Goal: Task Accomplishment & Management: Manage account settings

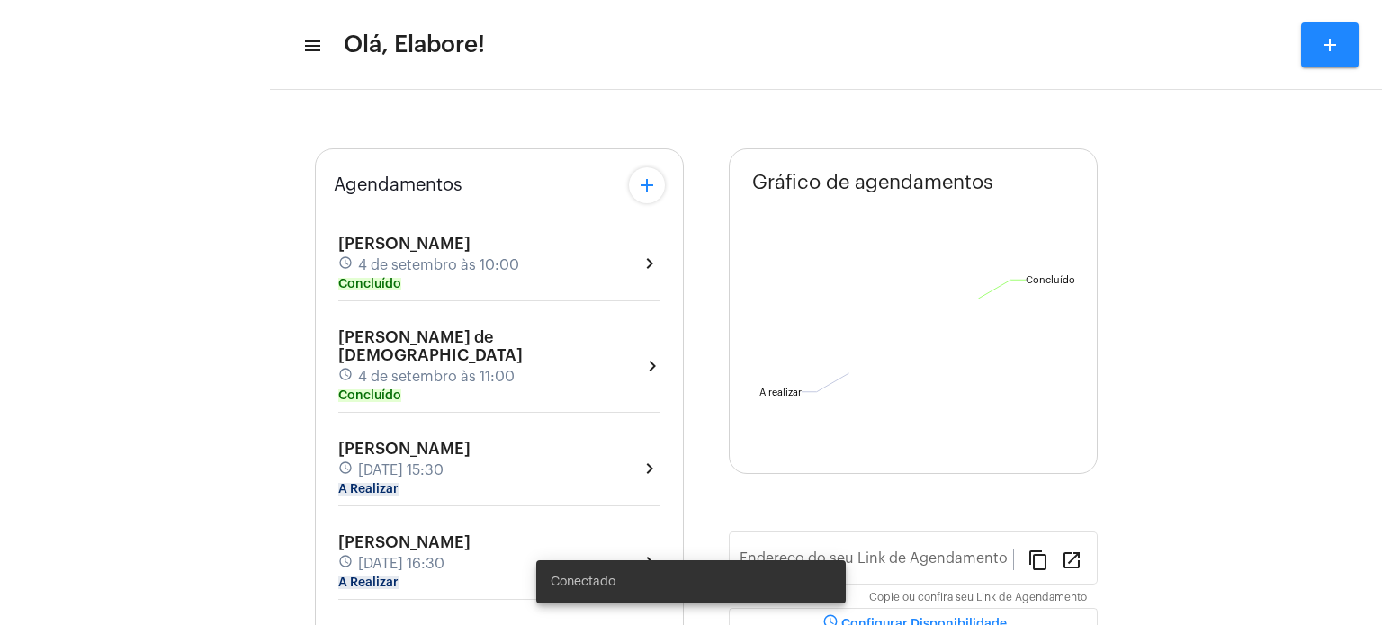
type input "[URL][DOMAIN_NAME]"
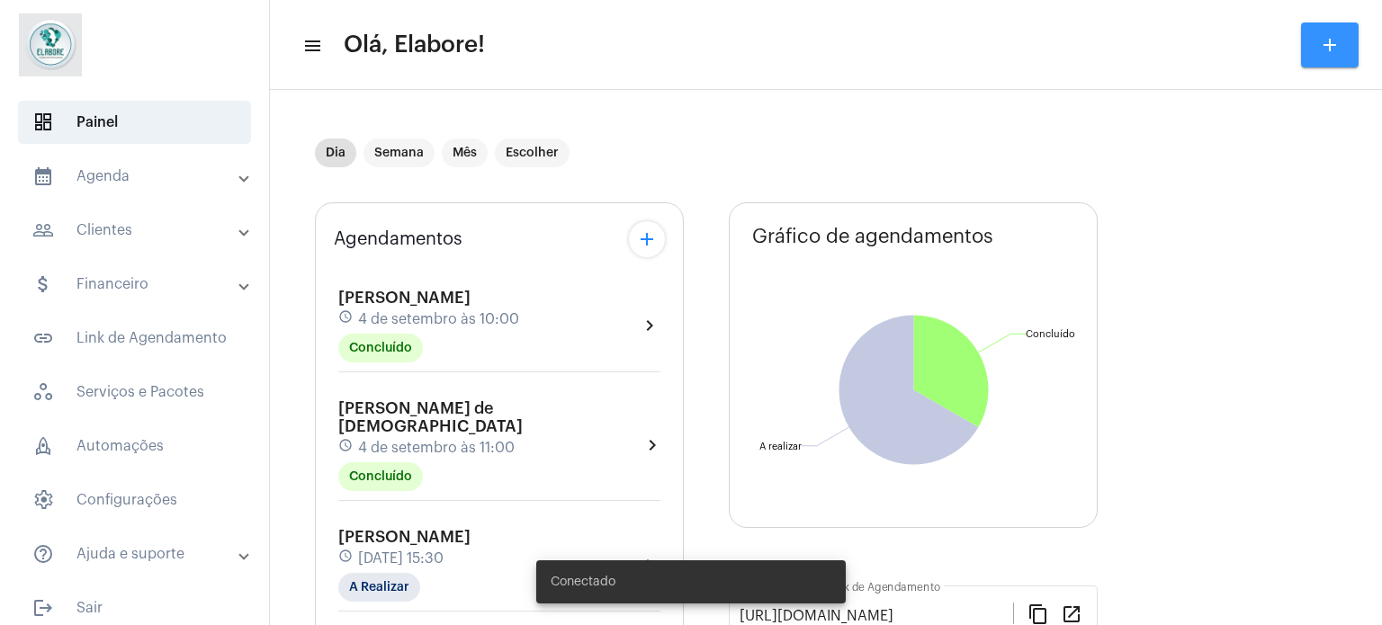
click at [1326, 49] on mat-icon "add" at bounding box center [1330, 45] width 22 height 22
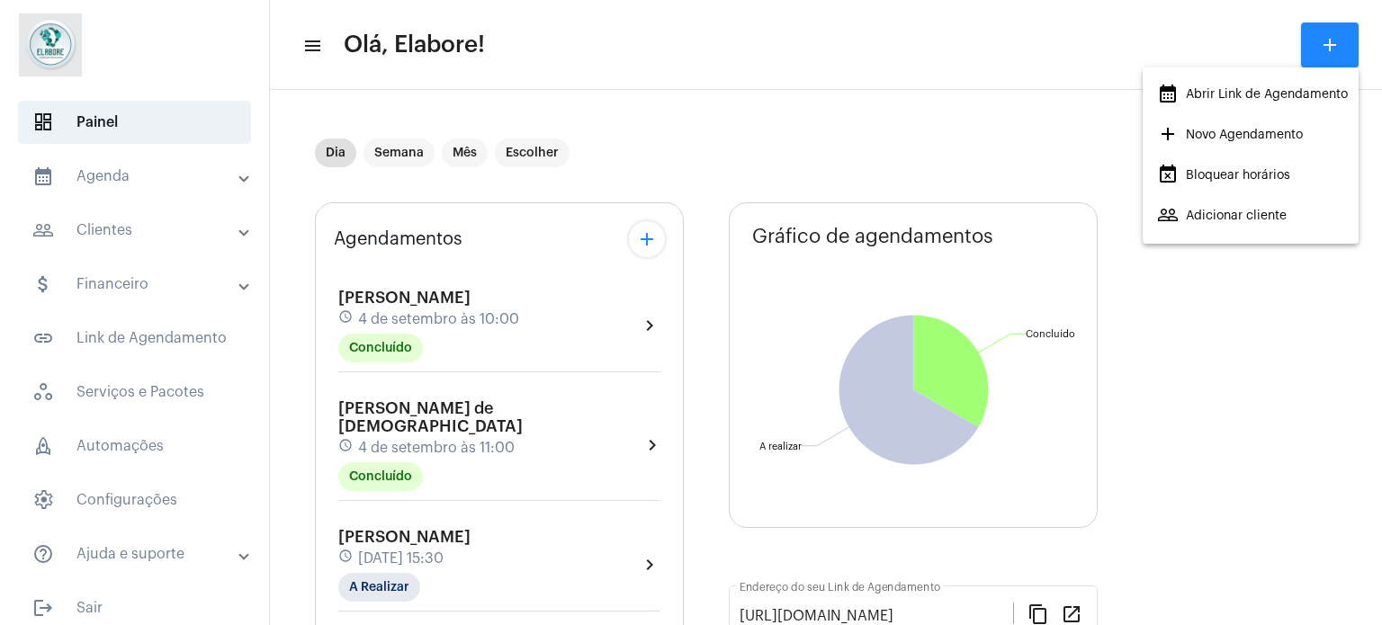
click at [1179, 132] on span "add Novo Agendamento" at bounding box center [1230, 135] width 146 height 32
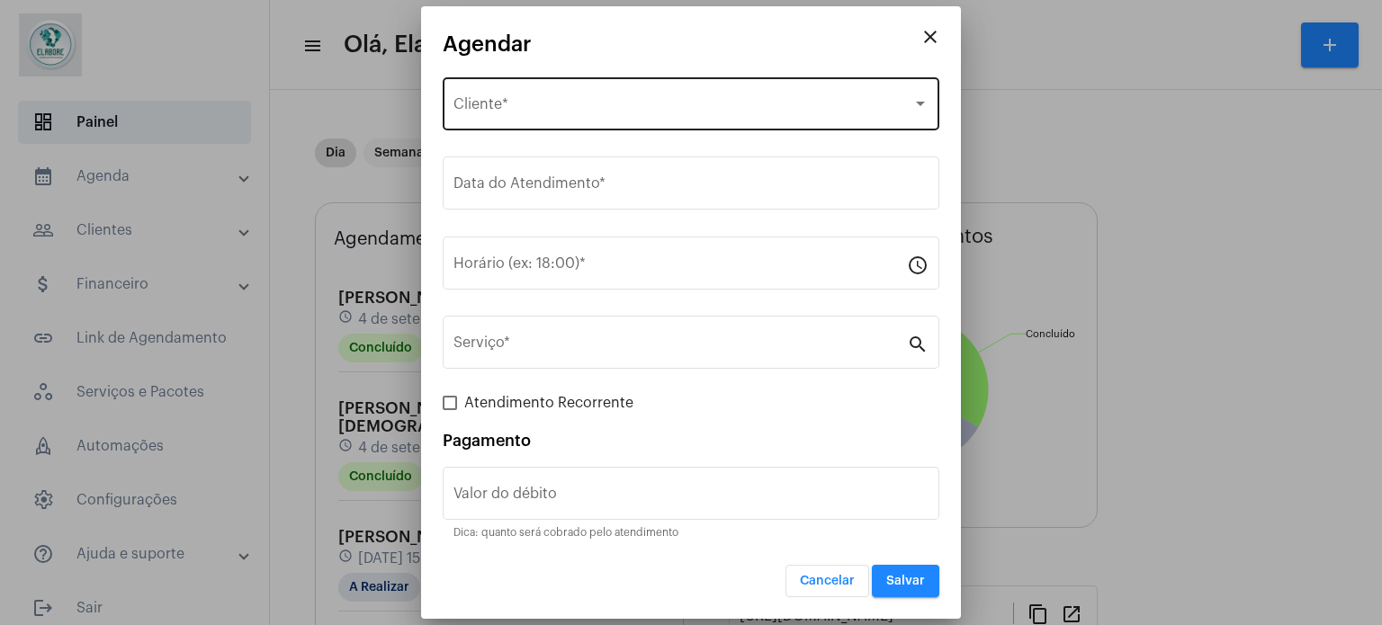
click at [561, 100] on div "Selecione o Cliente" at bounding box center [682, 108] width 459 height 16
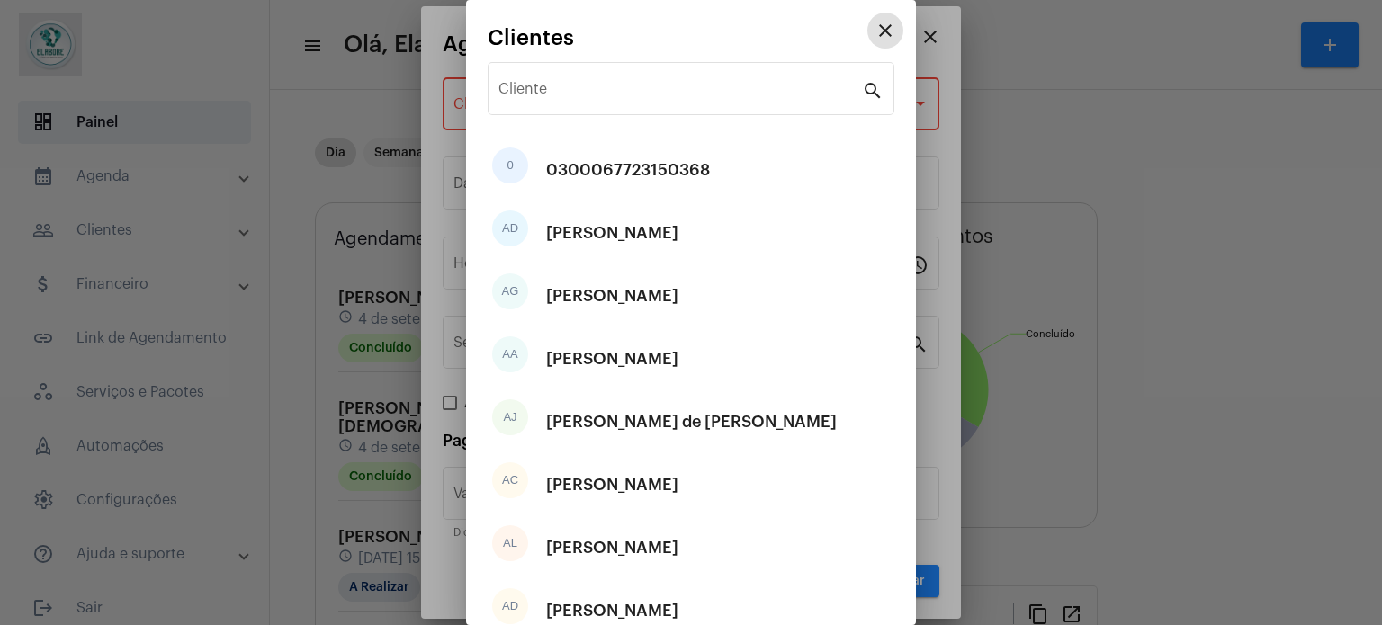
click at [561, 100] on input "Cliente" at bounding box center [679, 93] width 363 height 16
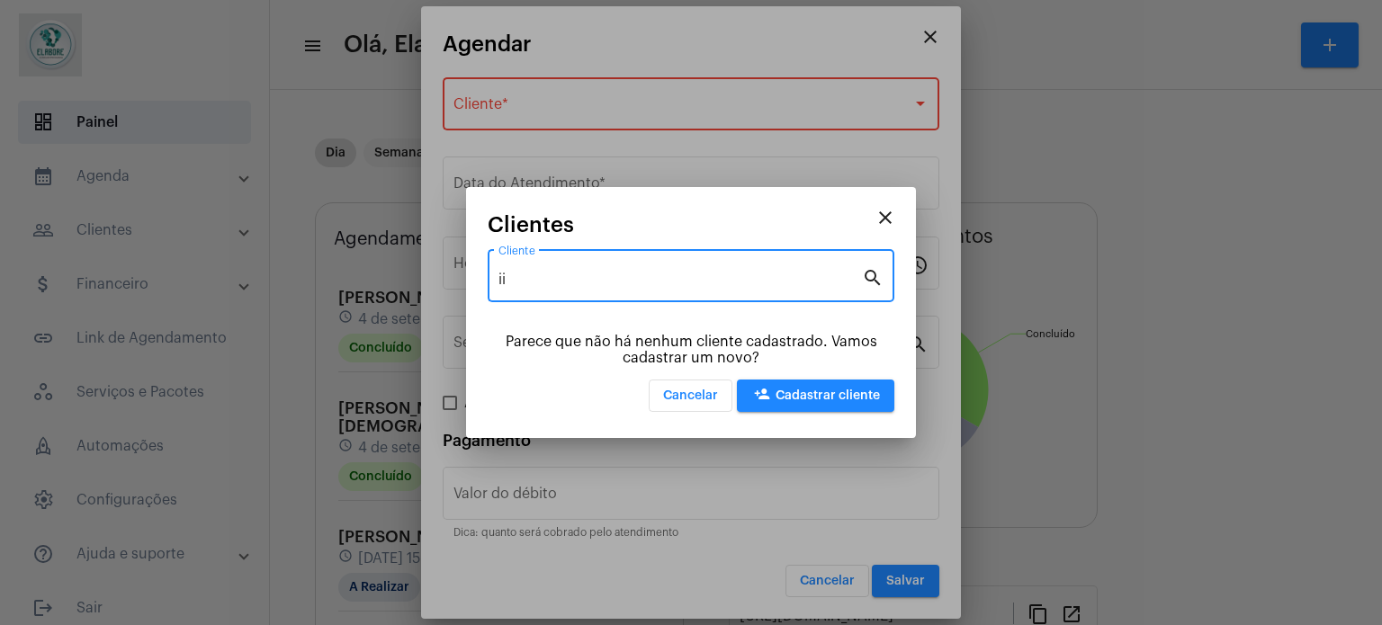
type input "i"
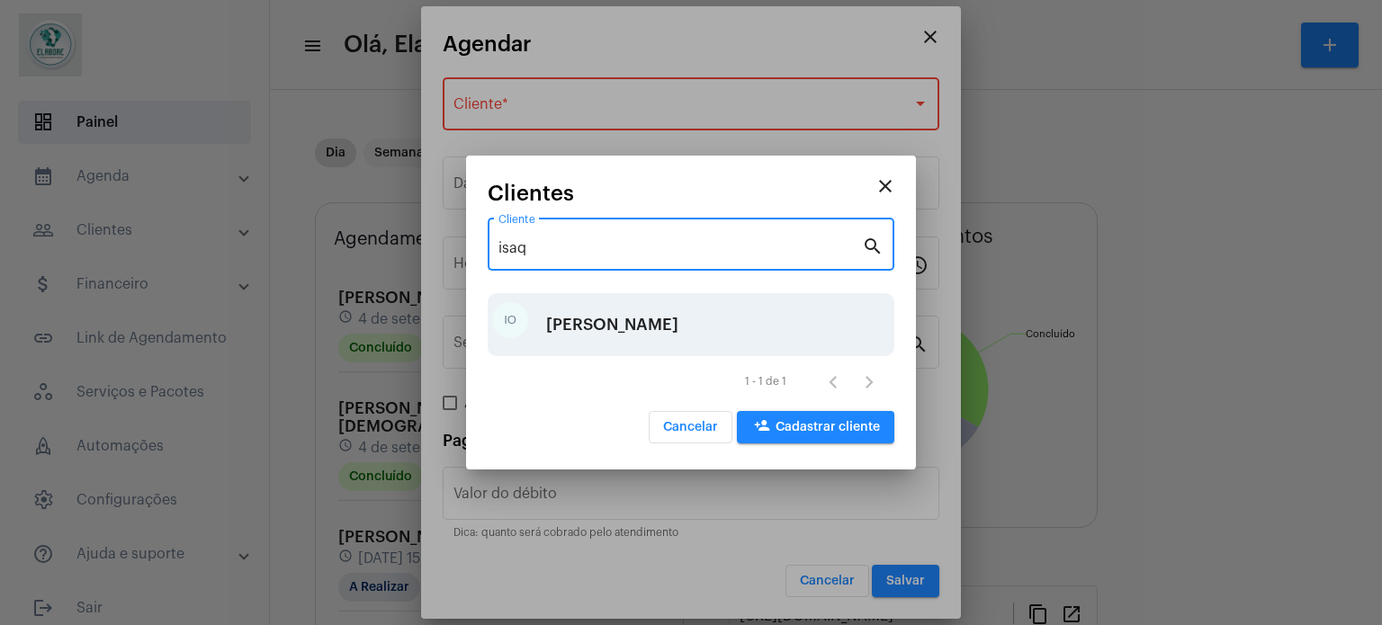
type input "isaq"
click at [605, 322] on div "[PERSON_NAME]" at bounding box center [612, 325] width 132 height 54
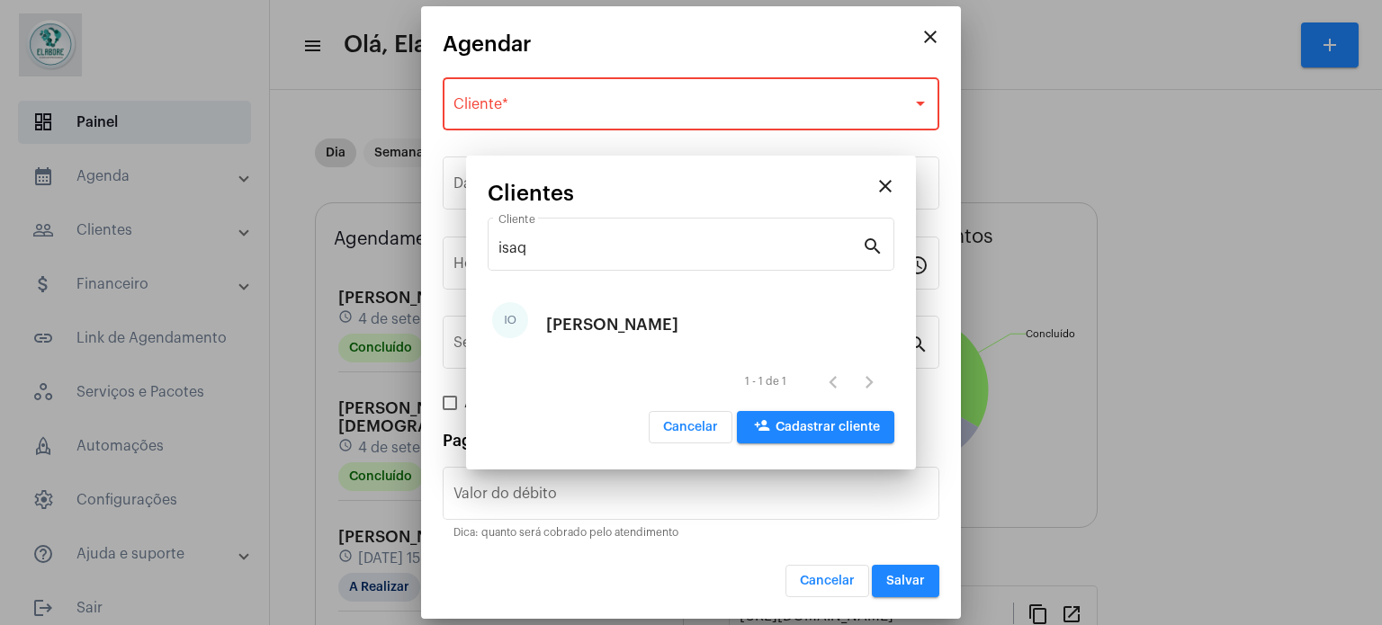
type input "R$"
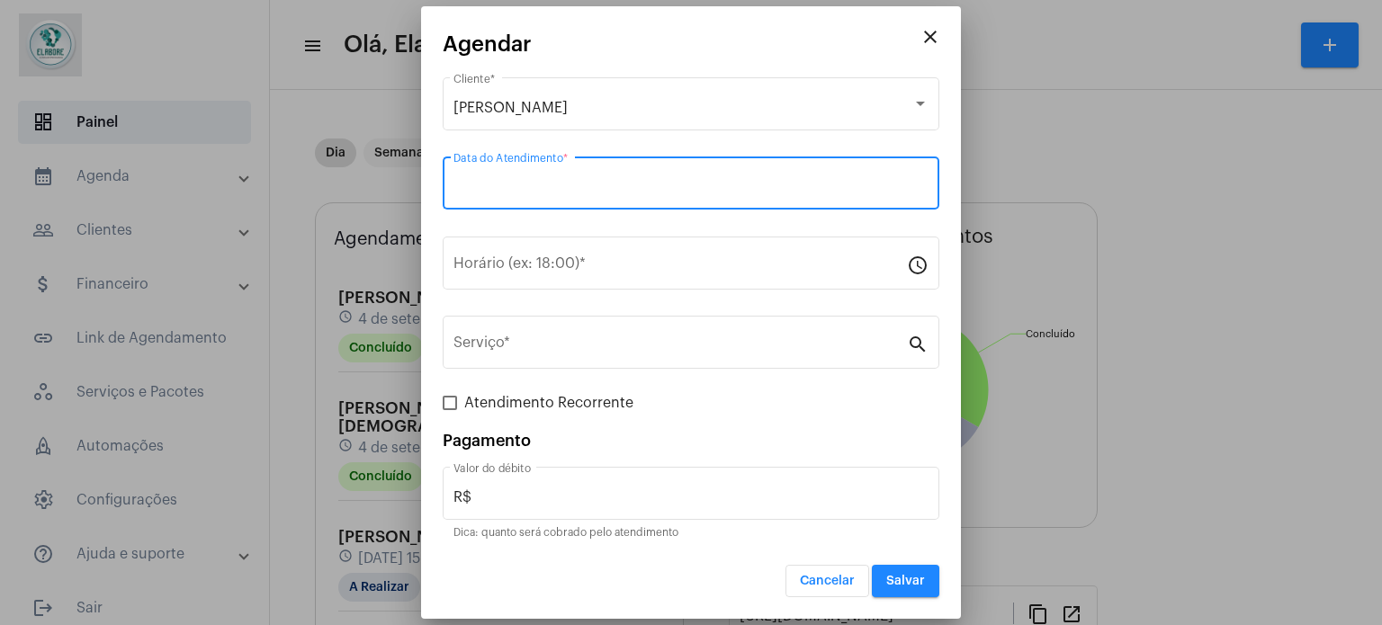
click at [551, 182] on input "Data do Atendimento *" at bounding box center [690, 187] width 475 height 16
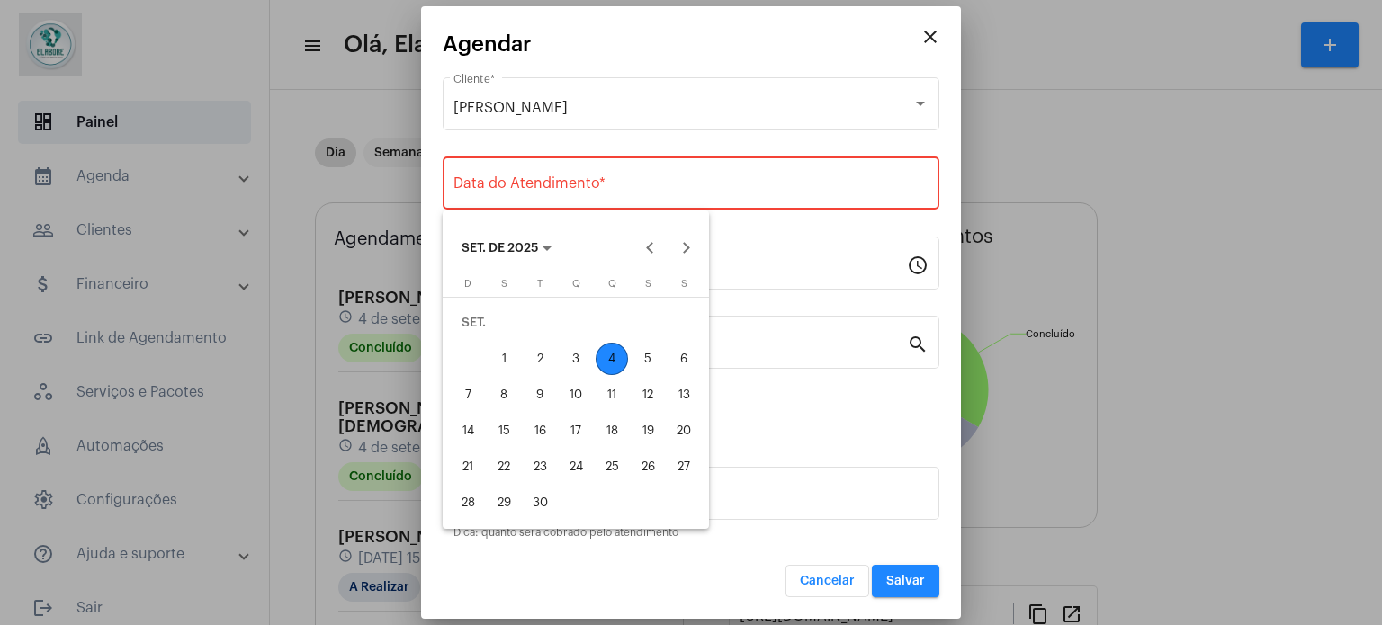
click at [614, 363] on div "4" at bounding box center [612, 359] width 32 height 32
type input "[DATE]"
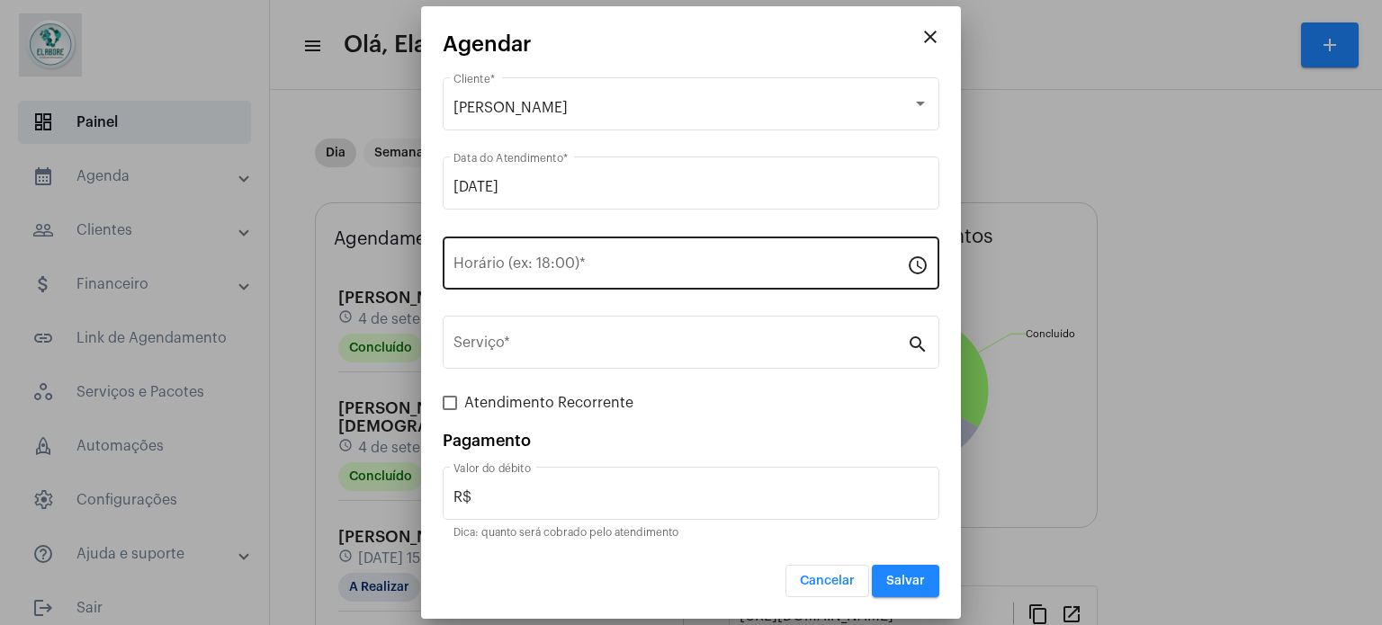
click at [621, 257] on div "Horário (ex: 18:00) *" at bounding box center [679, 261] width 453 height 57
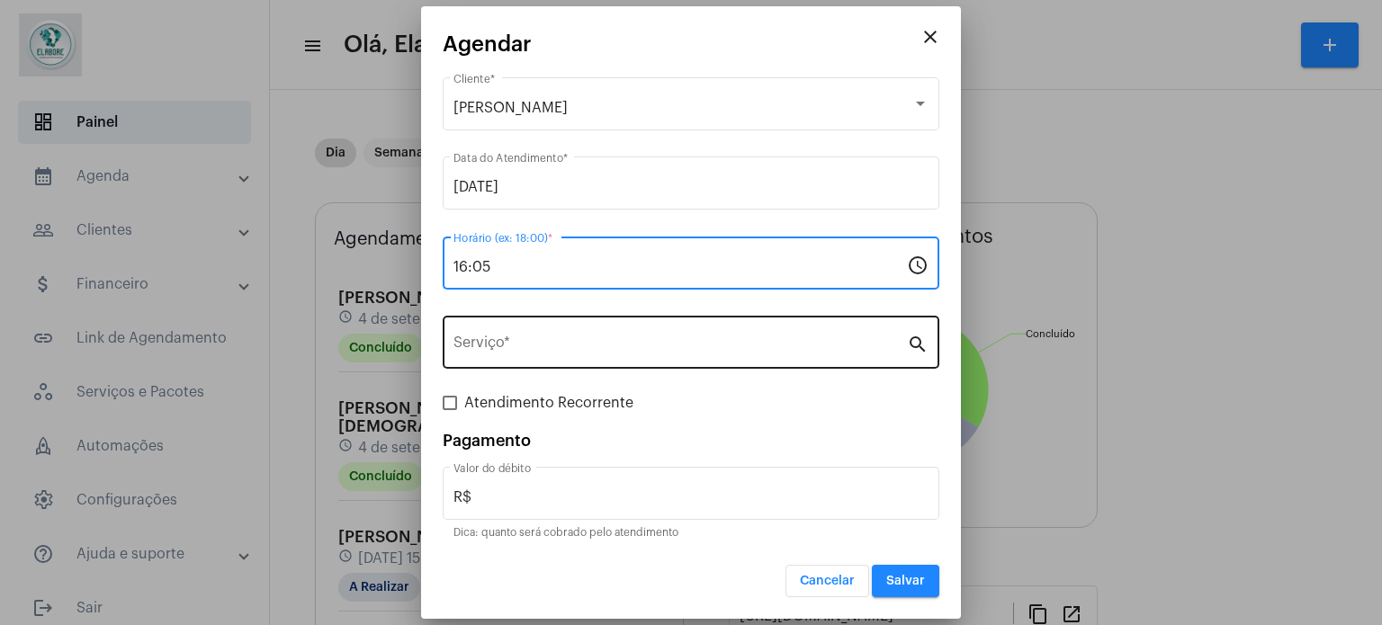
type input "16:05"
click at [591, 341] on input "Serviço *" at bounding box center [679, 346] width 453 height 16
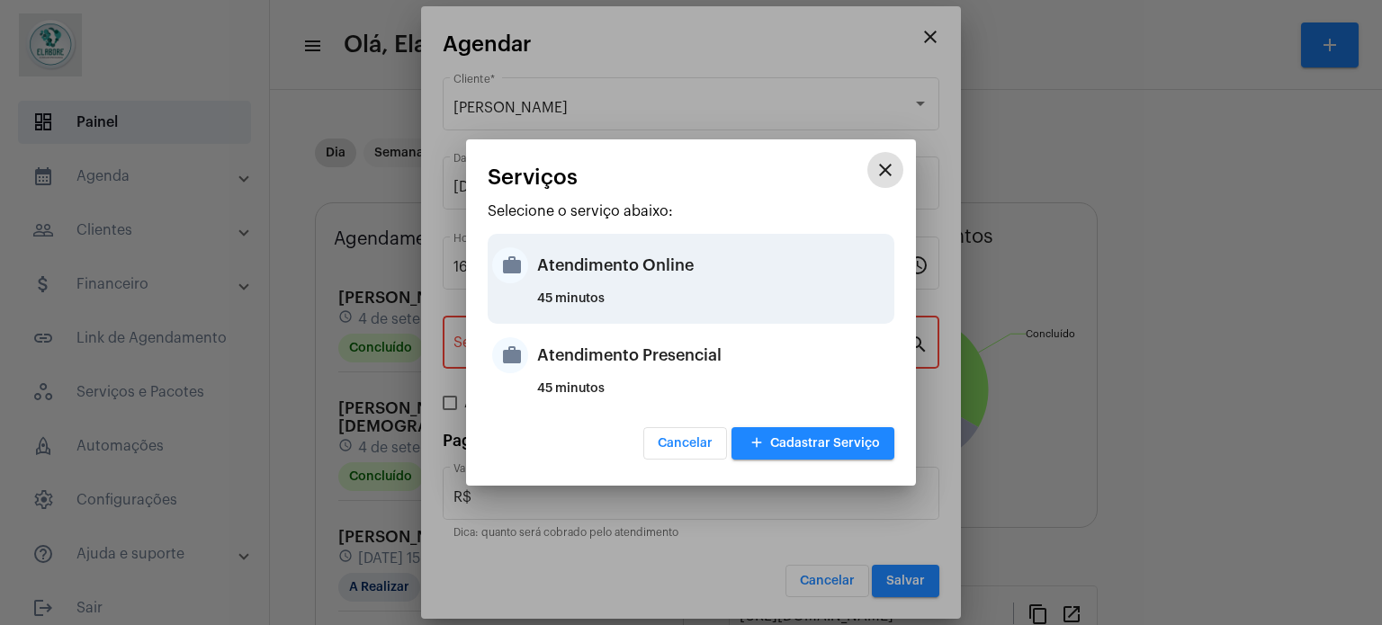
click at [640, 268] on div "Atendimento Online" at bounding box center [713, 265] width 353 height 54
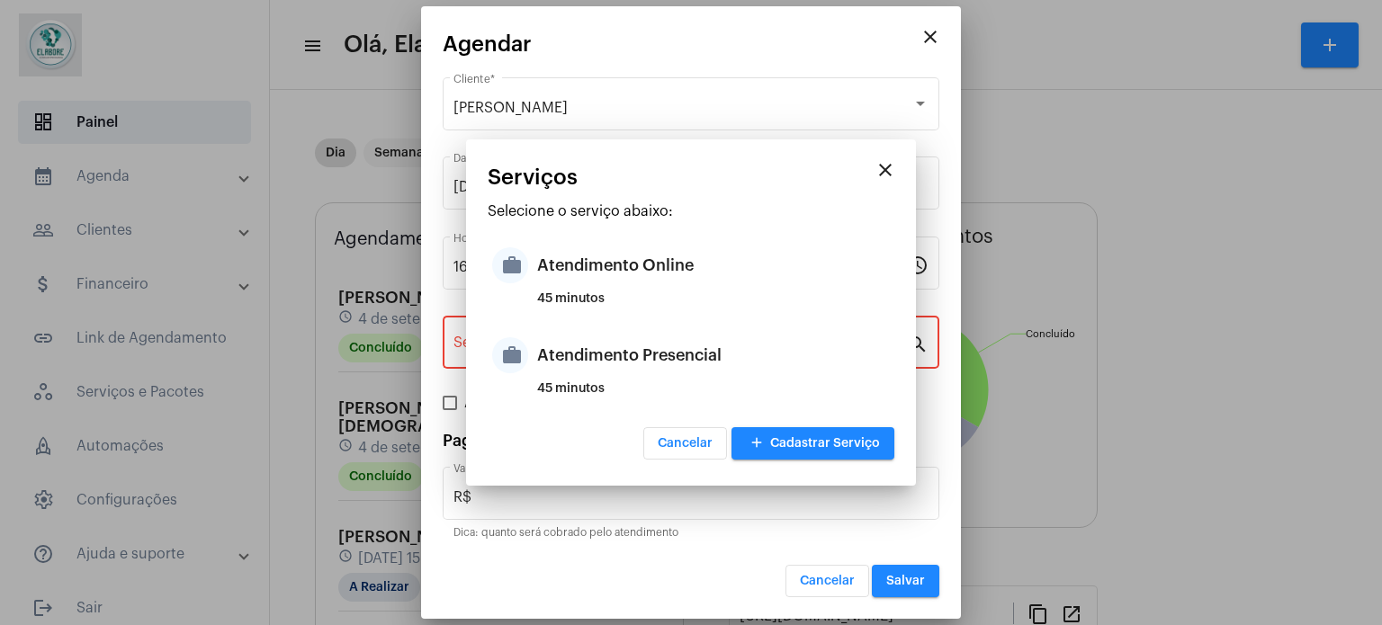
type input "Atendimento Online"
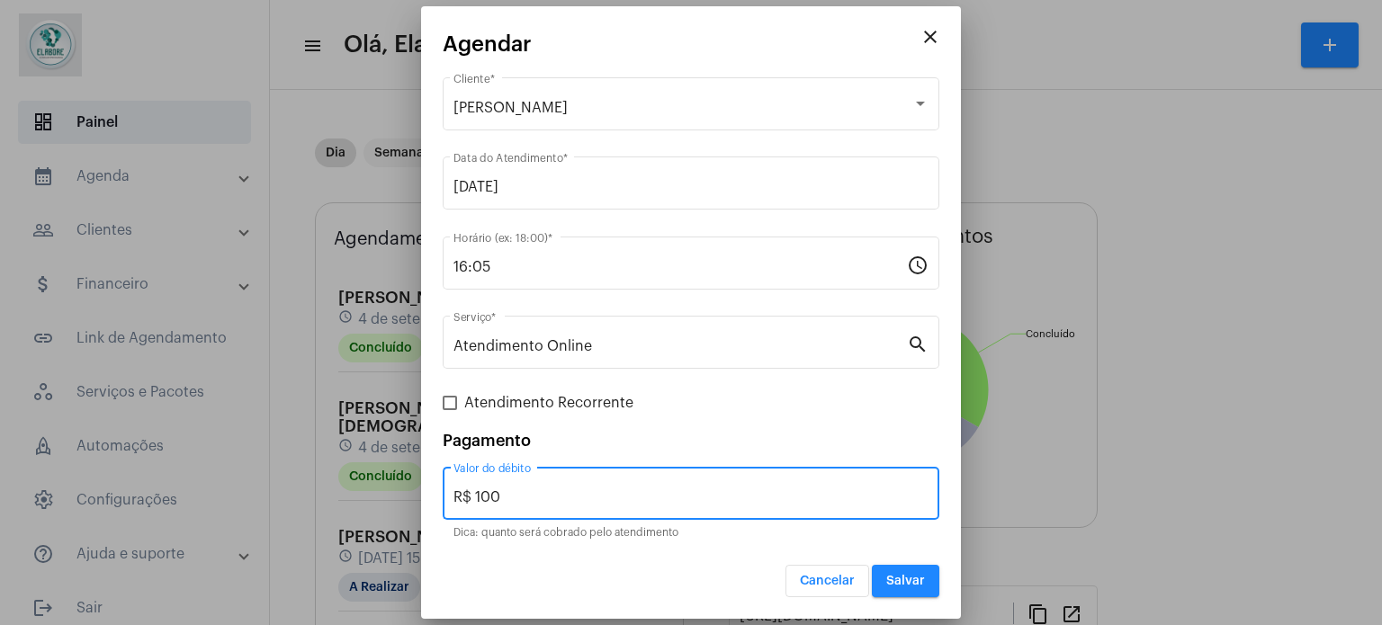
drag, startPoint x: 597, startPoint y: 496, endPoint x: 357, endPoint y: 471, distance: 241.5
click at [357, 471] on div "close [PERSON_NAME] Cliente * [DATE] Data do Atendimento * 16:05 Horário (ex: 1…" at bounding box center [691, 312] width 1382 height 625
type input "R$ 0"
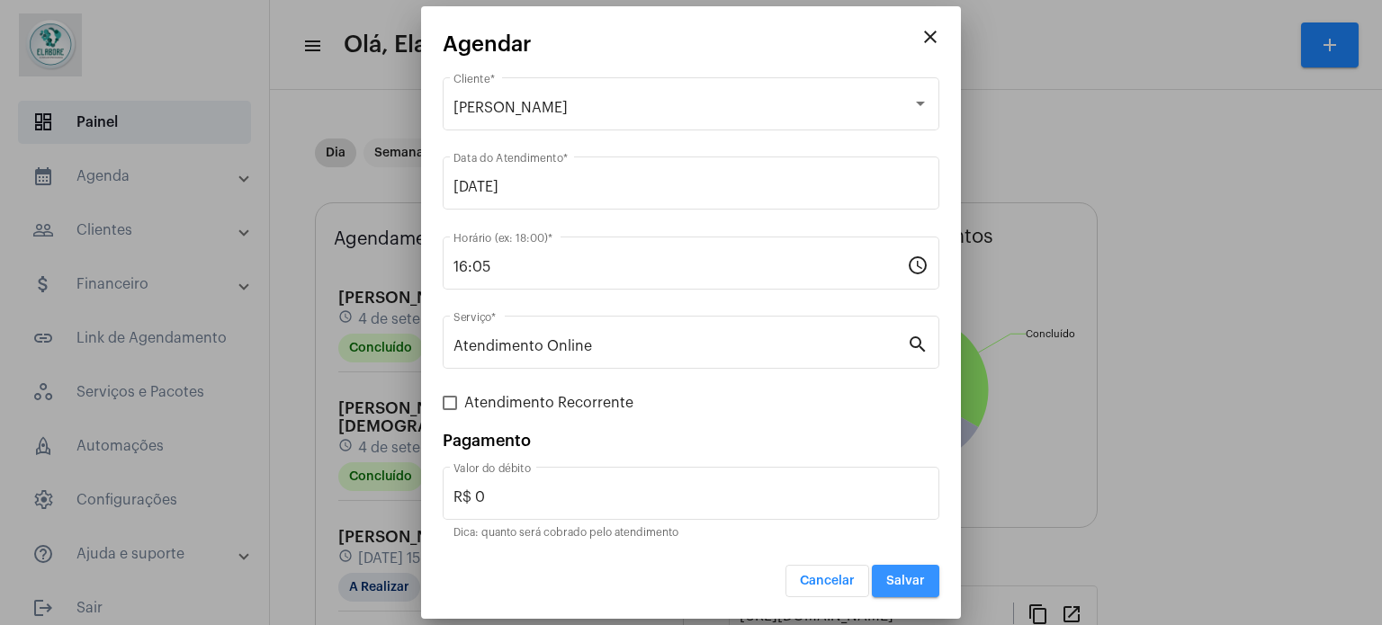
click at [896, 570] on button "Salvar" at bounding box center [905, 581] width 67 height 32
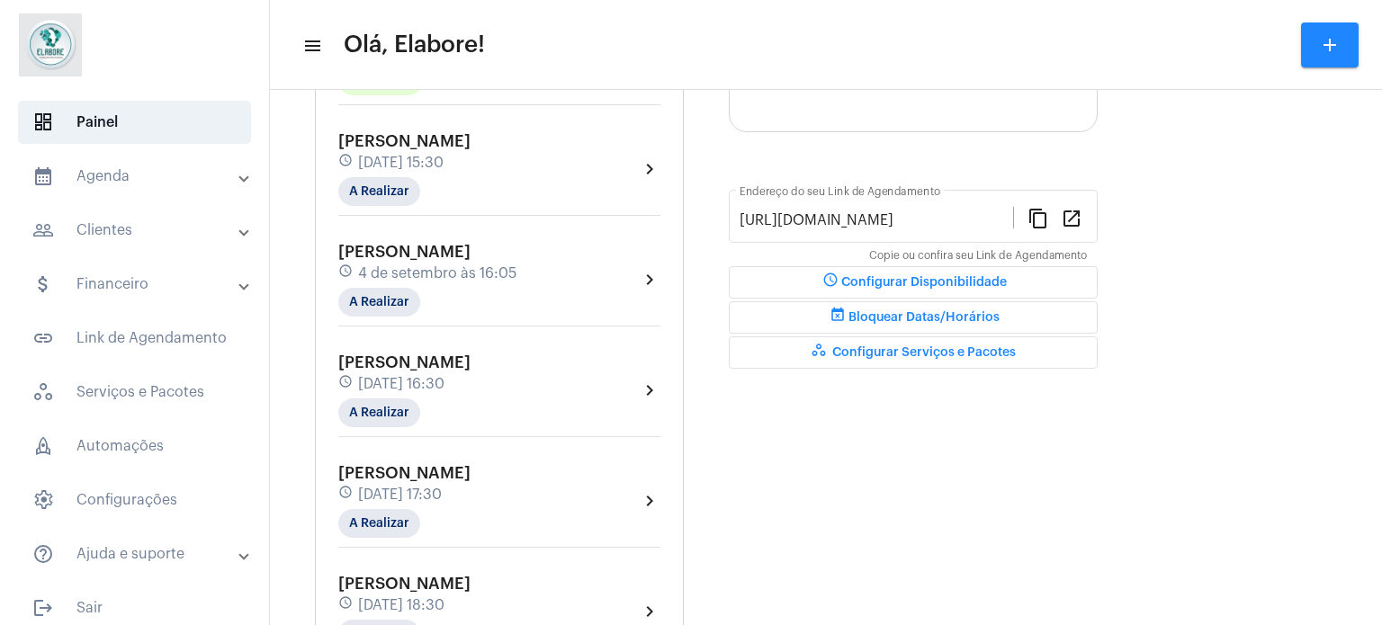
scroll to position [360, 0]
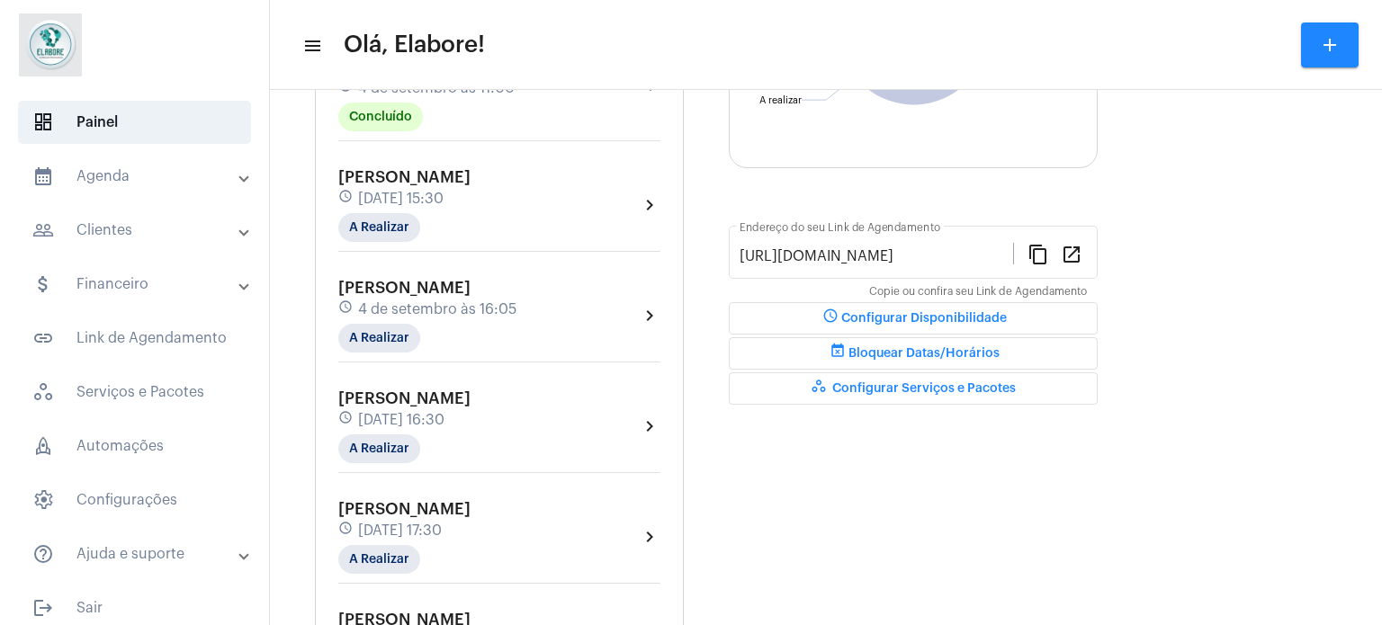
click at [516, 300] on div "schedule [DATE] 16:05" at bounding box center [427, 310] width 178 height 20
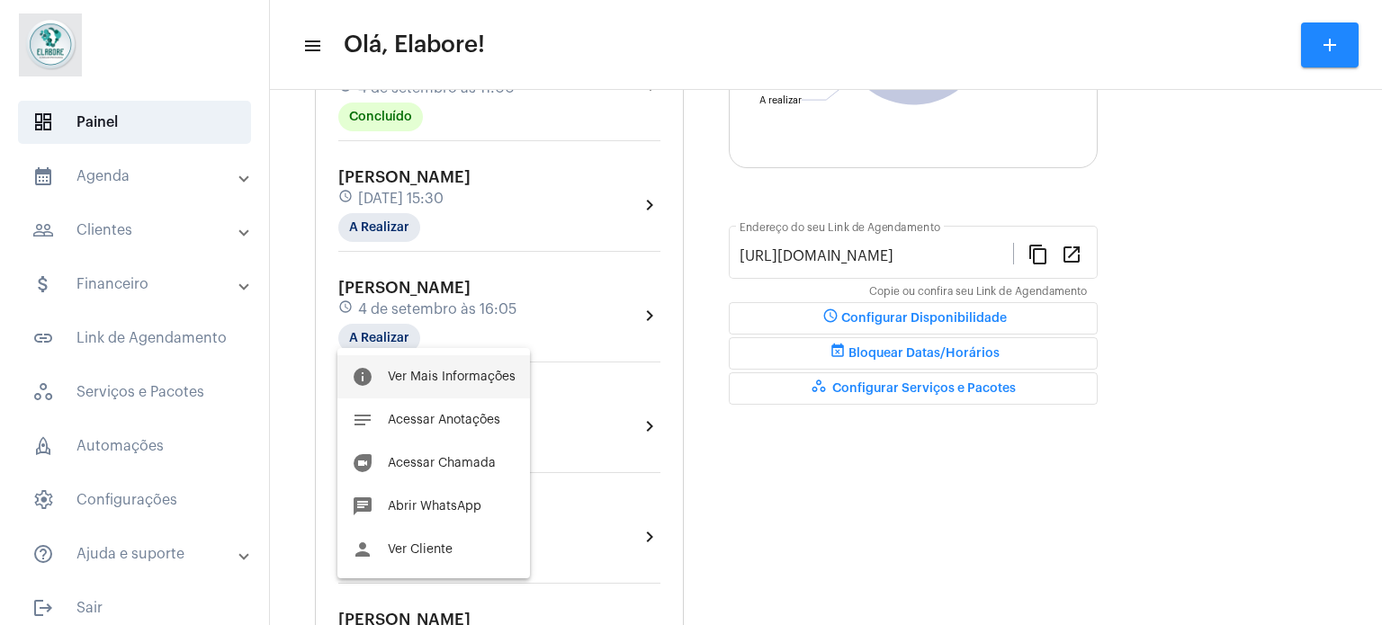
click at [464, 372] on span "Ver Mais Informações" at bounding box center [452, 377] width 128 height 13
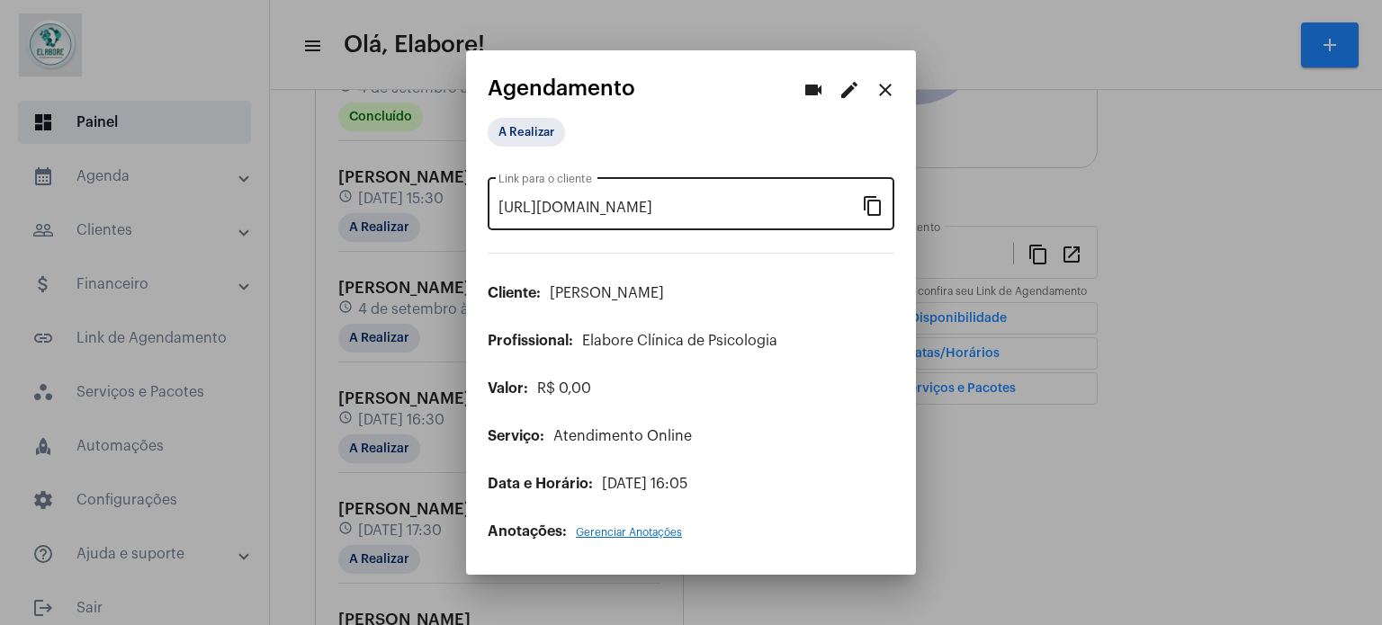
click at [871, 204] on mat-icon "content_copy" at bounding box center [873, 205] width 22 height 22
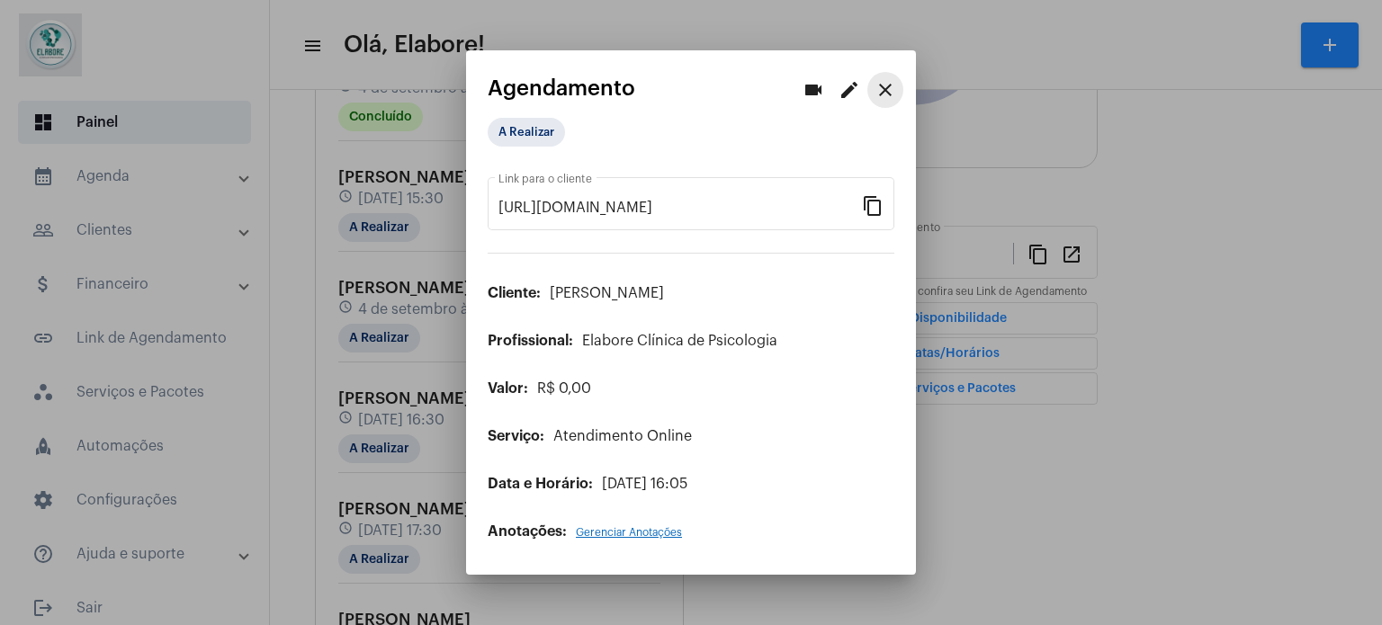
click at [896, 89] on button "close" at bounding box center [885, 90] width 36 height 36
